Goal: Task Accomplishment & Management: Use online tool/utility

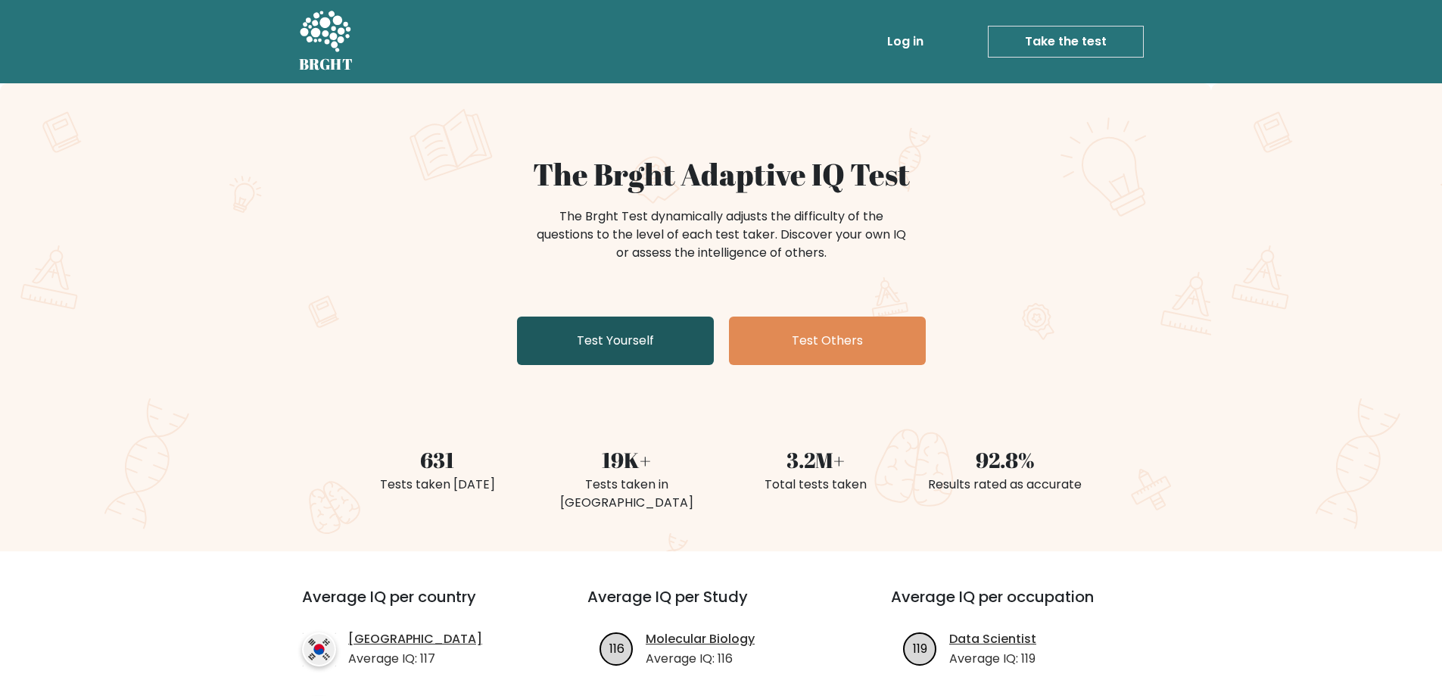
click at [587, 332] on link "Test Yourself" at bounding box center [615, 340] width 197 height 48
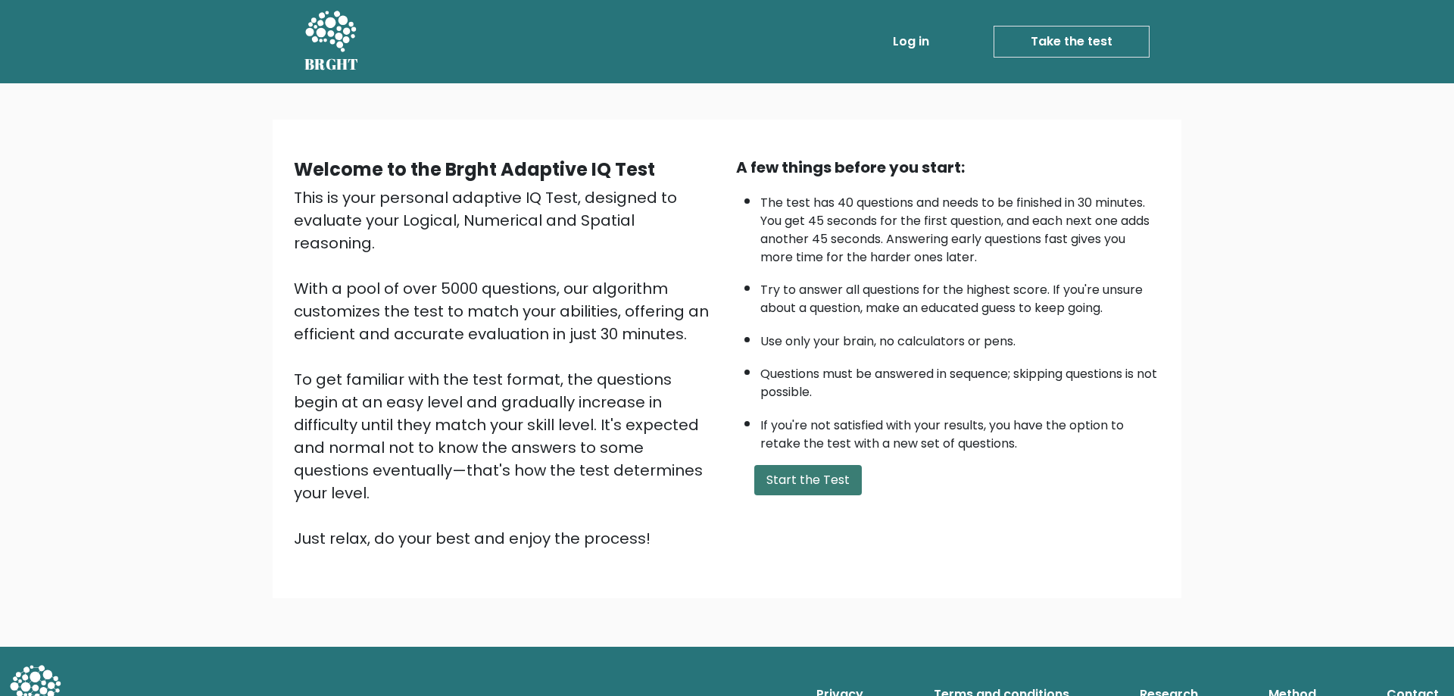
click at [787, 479] on button "Start the Test" at bounding box center [807, 480] width 107 height 30
drag, startPoint x: 541, startPoint y: 275, endPoint x: 519, endPoint y: 257, distance: 28.6
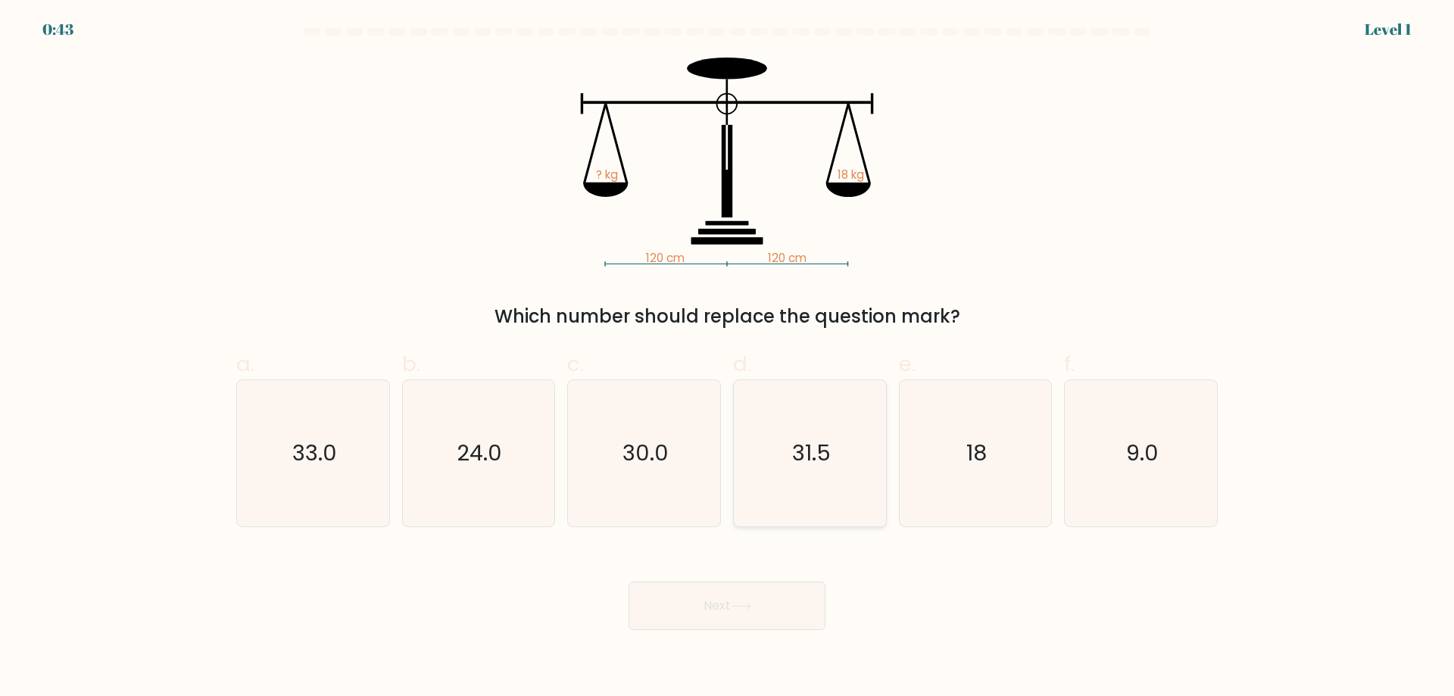
drag, startPoint x: 775, startPoint y: 465, endPoint x: 766, endPoint y: 456, distance: 12.3
